Goal: Information Seeking & Learning: Learn about a topic

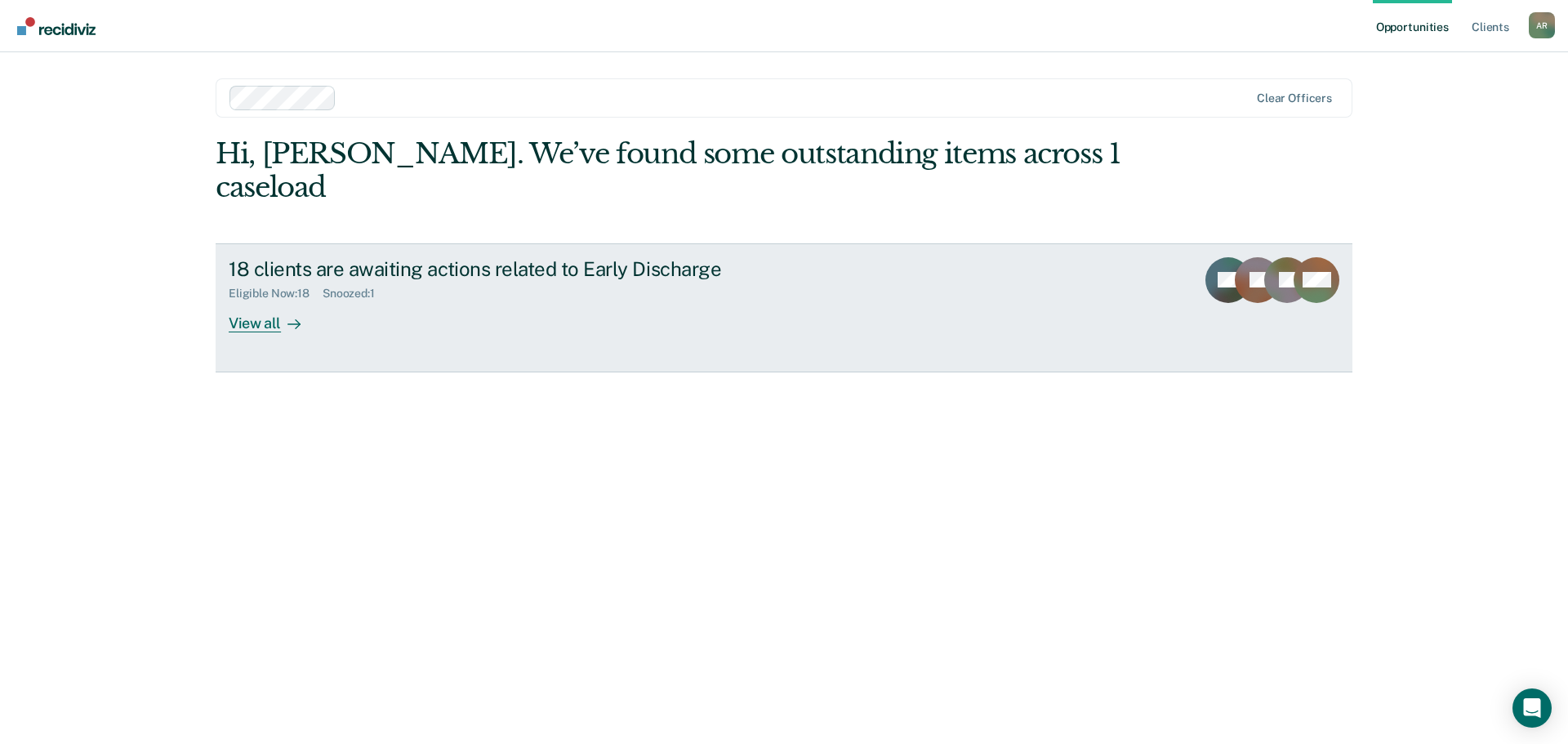
click at [246, 300] on div "View all" at bounding box center [274, 316] width 92 height 32
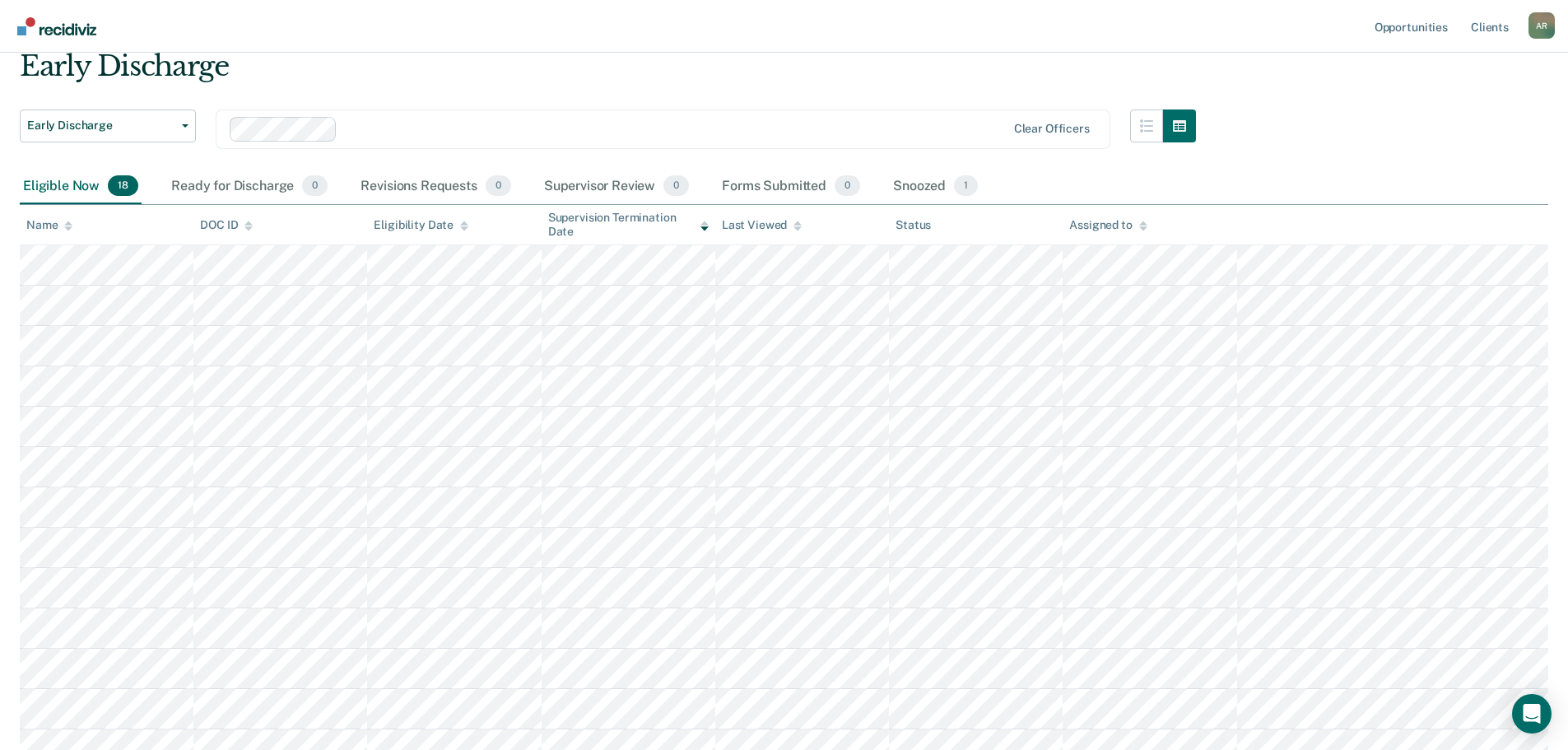
scroll to position [82, 0]
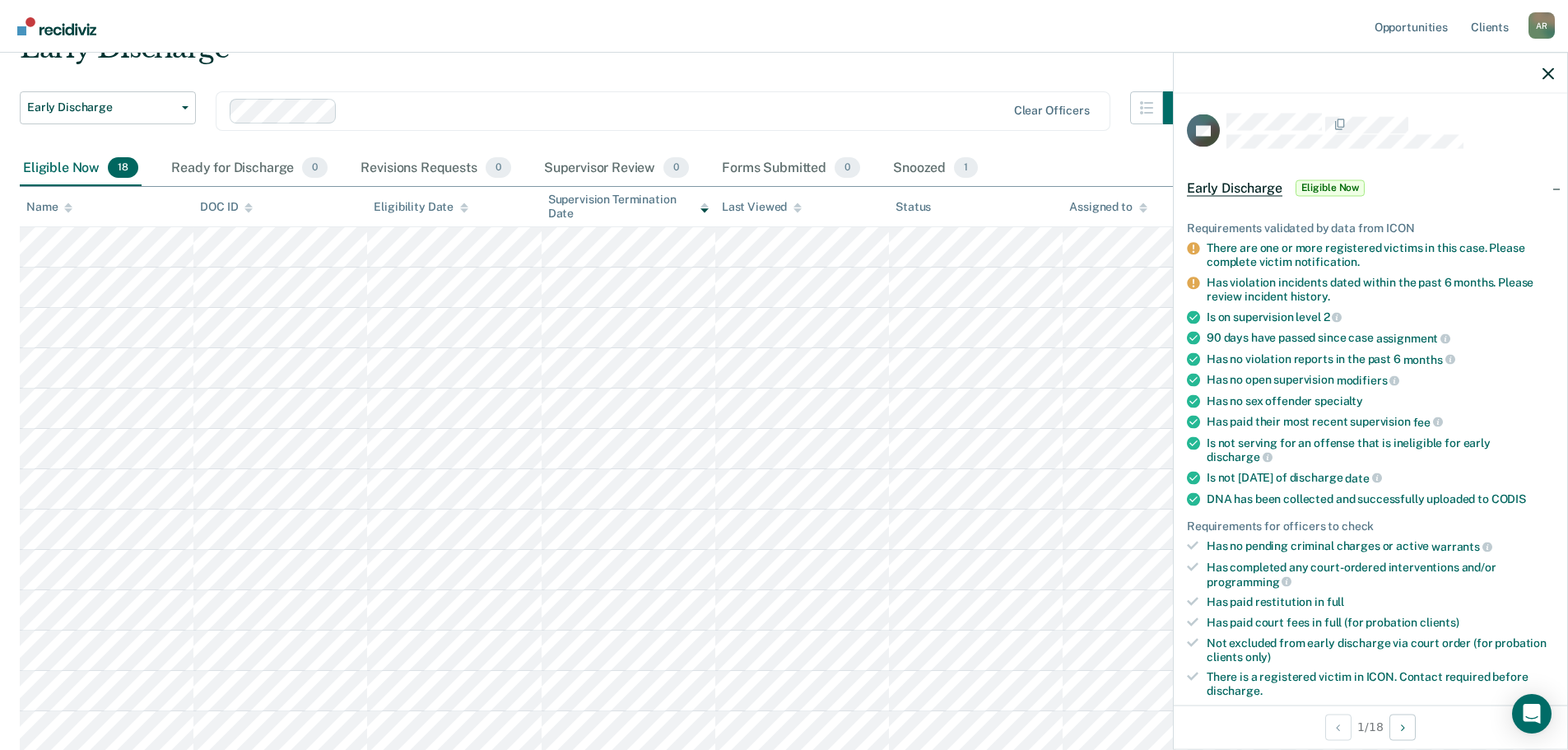
click at [917, 72] on div "Early Discharge" at bounding box center [608, 55] width 1176 height 47
